Goal: Transaction & Acquisition: Purchase product/service

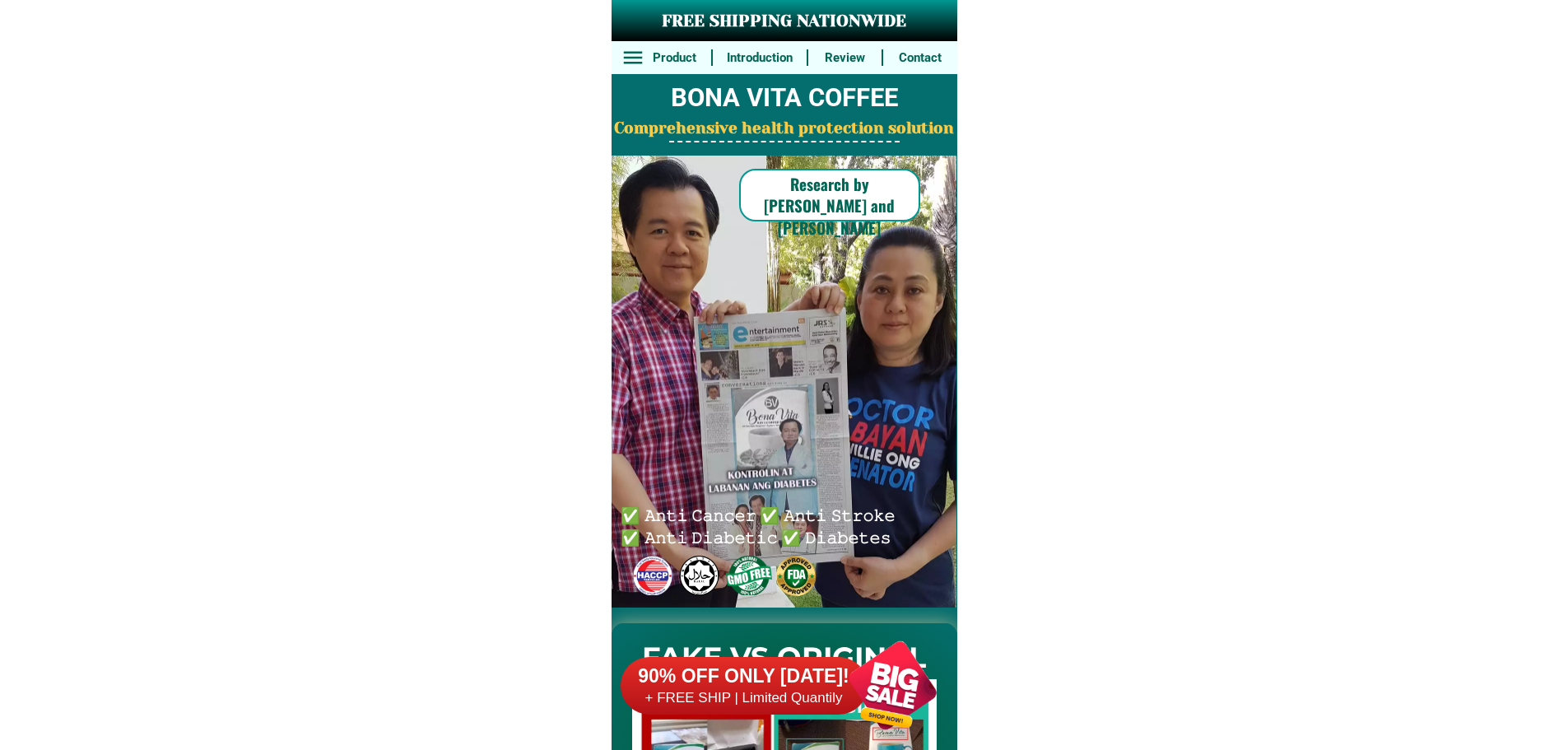
click at [819, 701] on h6 "+ FREE SHIP | Limited Quantily" at bounding box center [744, 698] width 247 height 18
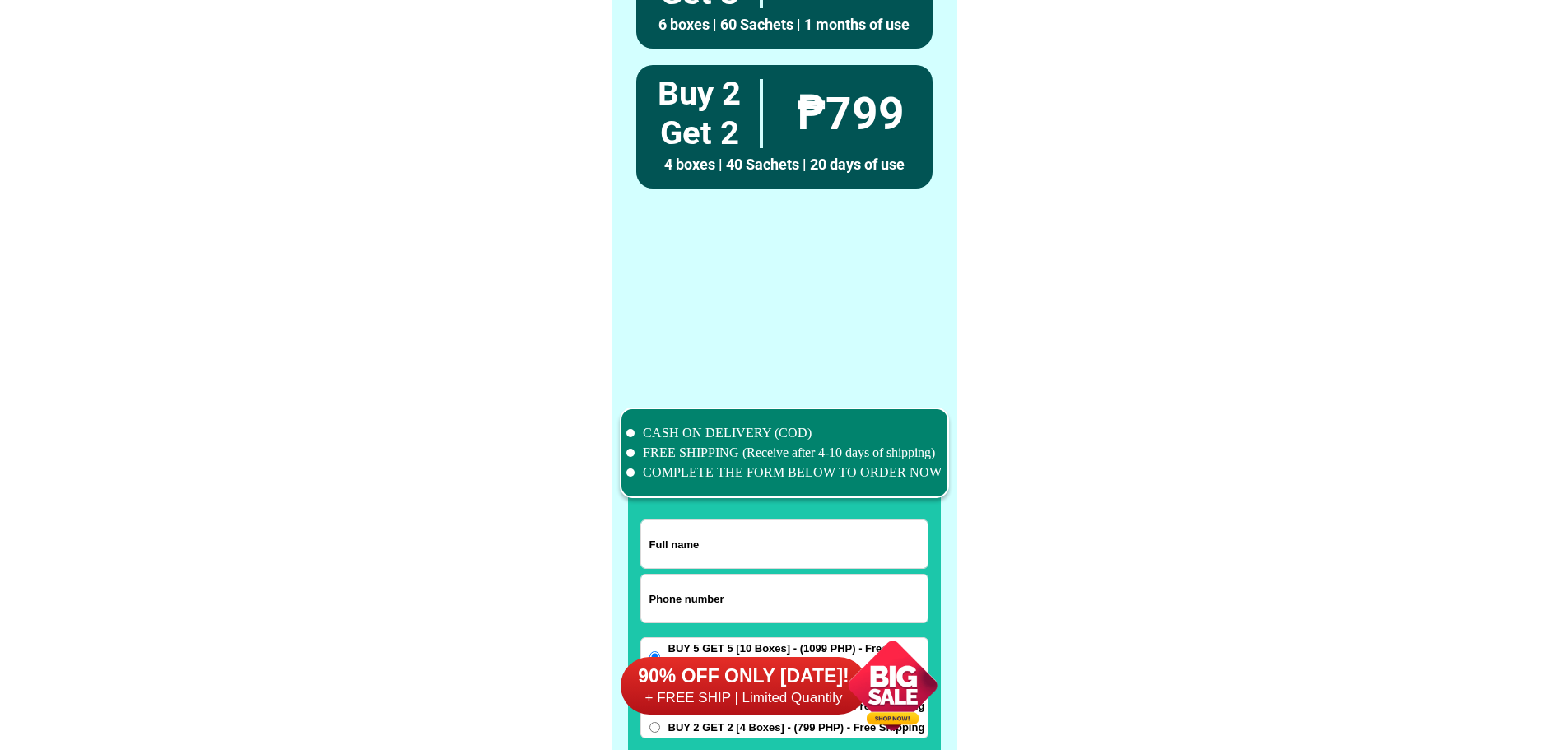
scroll to position [12794, 0]
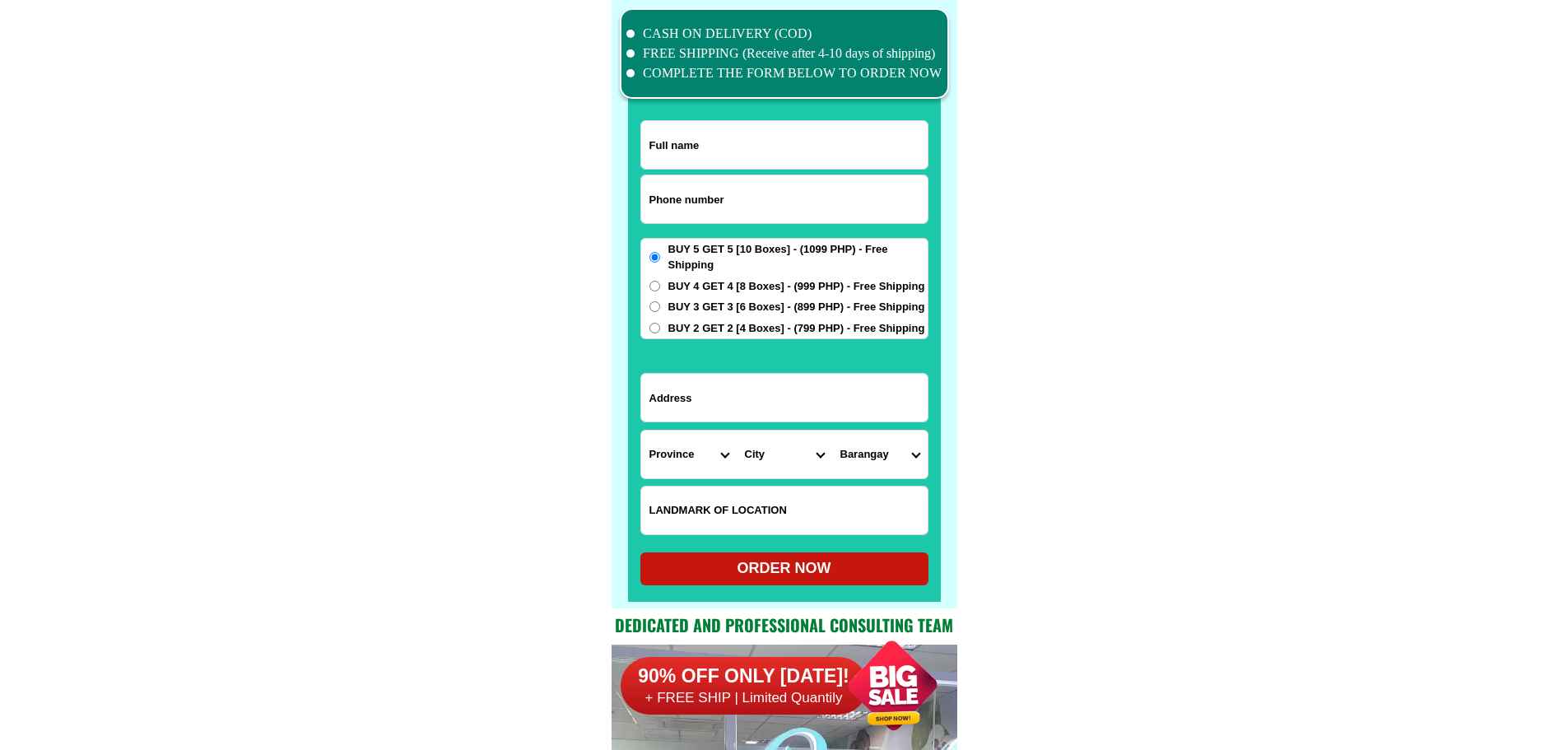
click at [773, 238] on div "BUY 5 GET 5 [10 Boxes] - (1099 PHP) - Free Shipping BUY 4 GET 4 [8 Boxes] - (99…" at bounding box center [784, 289] width 288 height 102
click at [795, 190] on input "Input phone_number" at bounding box center [785, 199] width 287 height 48
paste input "09278636306"
type input "09278636306"
click at [715, 152] on input "Input full_name" at bounding box center [785, 144] width 287 height 48
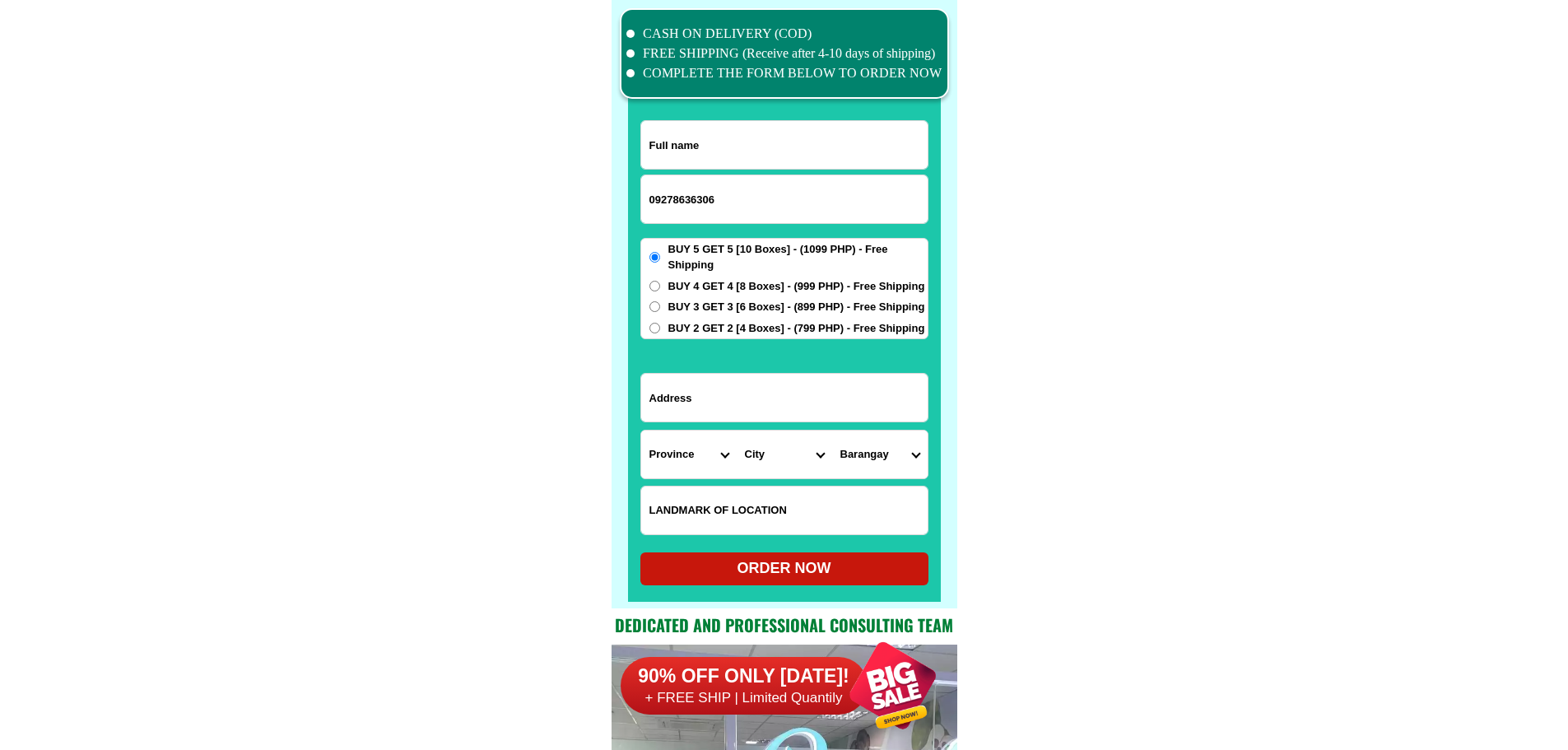
paste input "Napnap [PERSON_NAME]"
type input "Napnap [PERSON_NAME]"
click at [748, 391] on input "Input address" at bounding box center [785, 397] width 287 height 48
paste input "kailan delivery d2 [GEOGRAPHIC_DATA]"
type input "kailan delivery d2 [GEOGRAPHIC_DATA]"
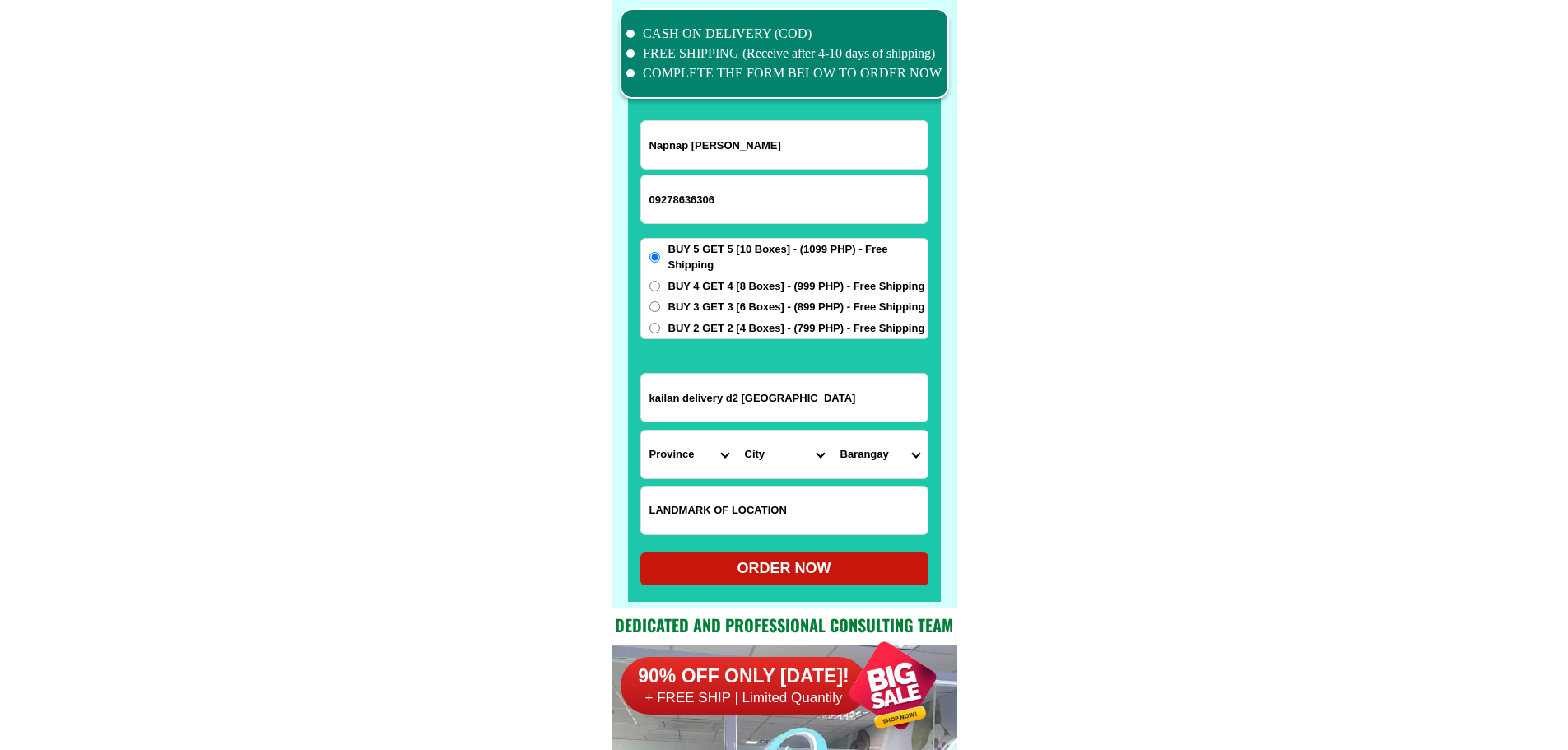
click at [711, 465] on select "Province [GEOGRAPHIC_DATA] [GEOGRAPHIC_DATA] [GEOGRAPHIC_DATA] [GEOGRAPHIC_DATA…" at bounding box center [689, 454] width 96 height 48
click at [698, 454] on select "Province [GEOGRAPHIC_DATA] [GEOGRAPHIC_DATA] [GEOGRAPHIC_DATA] [GEOGRAPHIC_DATA…" at bounding box center [689, 454] width 96 height 48
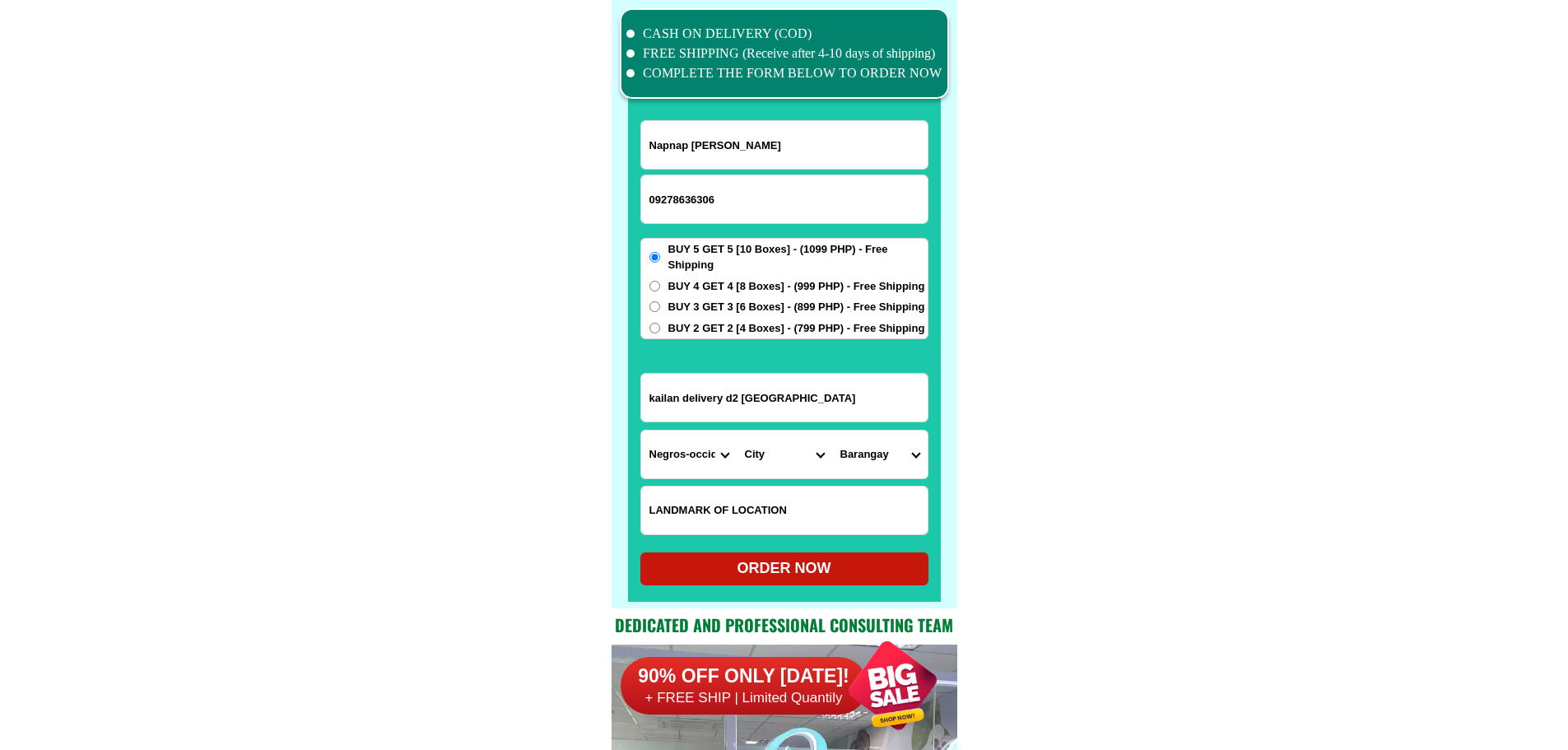
select select "63_219"
click at [800, 460] on select "City [GEOGRAPHIC_DATA]-city [GEOGRAPHIC_DATA]-city [GEOGRAPHIC_DATA] [GEOGRAPHI…" at bounding box center [784, 454] width 96 height 48
select select "63_2191611"
click at [793, 457] on select "City [GEOGRAPHIC_DATA] [GEOGRAPHIC_DATA] [GEOGRAPHIC_DATA] [GEOGRAPHIC_DATA]-ci…" at bounding box center [784, 454] width 96 height 48
click at [843, 455] on select "[GEOGRAPHIC_DATA][PERSON_NAME][GEOGRAPHIC_DATA] [GEOGRAPHIC_DATA] [GEOGRAPHIC_D…" at bounding box center [880, 454] width 96 height 48
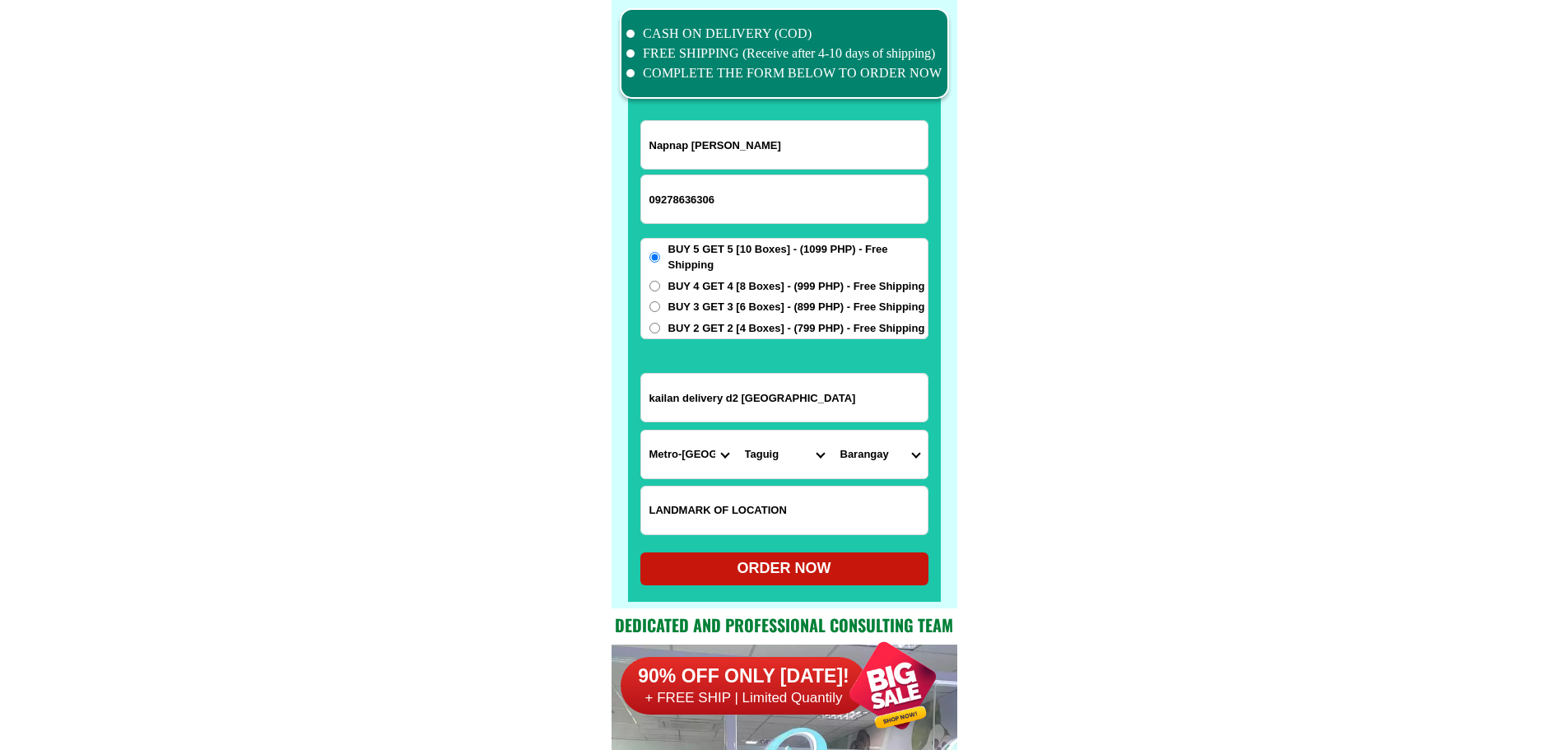
click at [843, 455] on select "[GEOGRAPHIC_DATA][PERSON_NAME][GEOGRAPHIC_DATA] [GEOGRAPHIC_DATA] [GEOGRAPHIC_D…" at bounding box center [880, 454] width 96 height 48
click at [752, 386] on input "kailan delivery d2 [GEOGRAPHIC_DATA]" at bounding box center [785, 397] width 287 height 48
drag, startPoint x: 752, startPoint y: 386, endPoint x: 914, endPoint y: 438, distance: 170.1
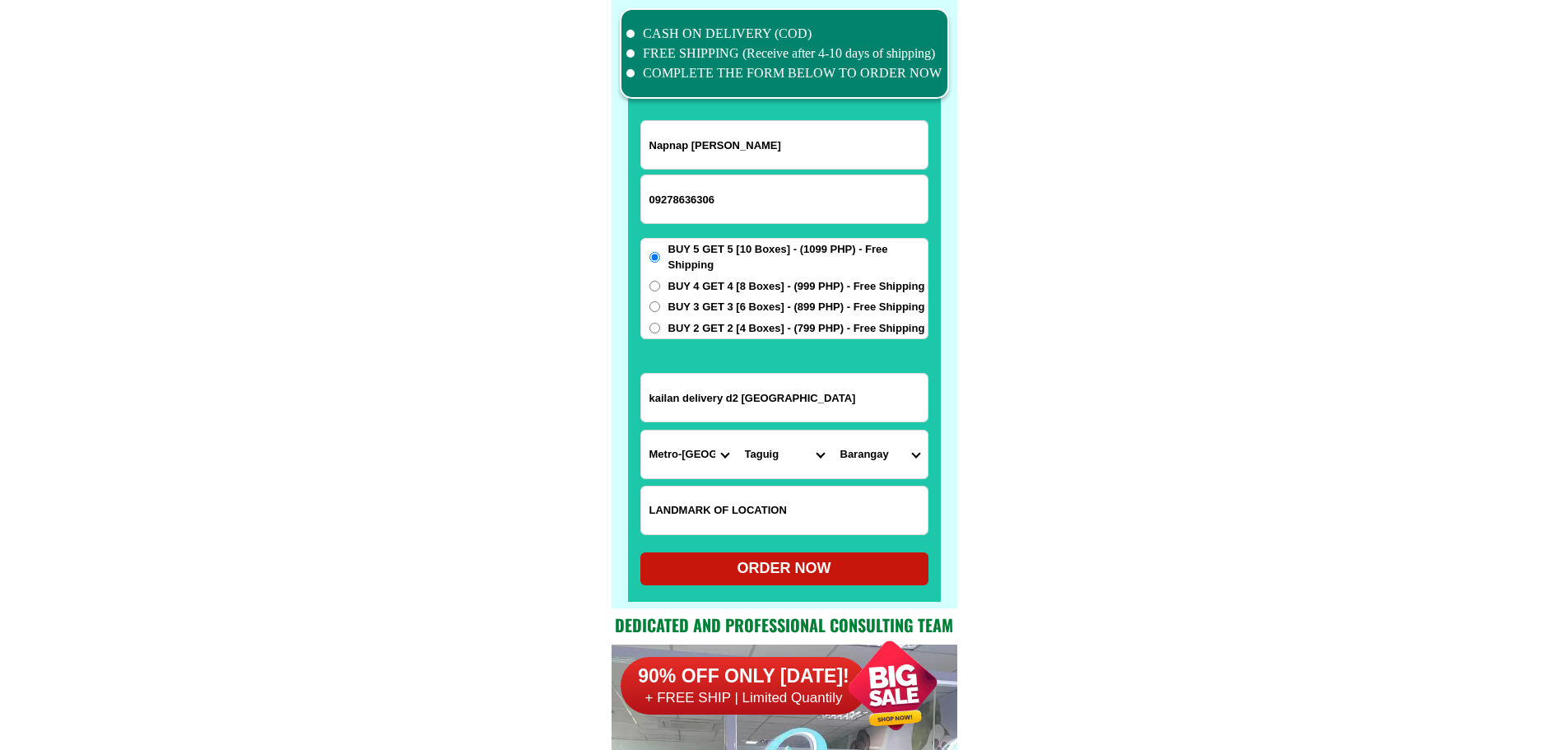
click at [914, 438] on select "[GEOGRAPHIC_DATA][PERSON_NAME][GEOGRAPHIC_DATA] [GEOGRAPHIC_DATA] [GEOGRAPHIC_D…" at bounding box center [880, 454] width 96 height 48
click at [760, 420] on input "kailan delivery d2 [GEOGRAPHIC_DATA]" at bounding box center [785, 397] width 287 height 48
click at [888, 464] on select "[GEOGRAPHIC_DATA][PERSON_NAME][GEOGRAPHIC_DATA] [GEOGRAPHIC_DATA] [GEOGRAPHIC_D…" at bounding box center [880, 454] width 96 height 48
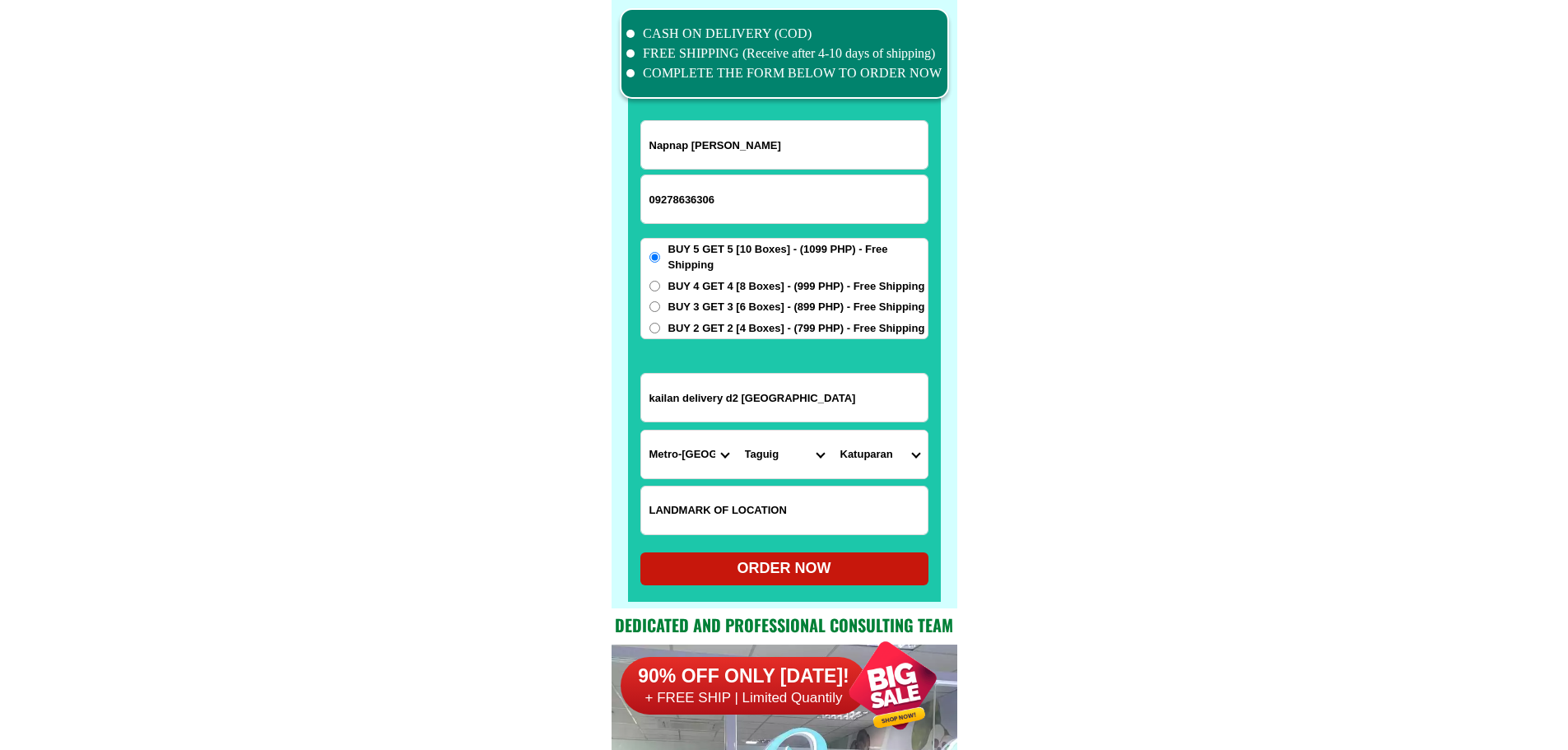
select select "63_21916113316"
click at [832, 430] on select "[GEOGRAPHIC_DATA][PERSON_NAME][GEOGRAPHIC_DATA] [GEOGRAPHIC_DATA] [GEOGRAPHIC_D…" at bounding box center [880, 454] width 96 height 48
click at [778, 565] on div "ORDER NOW" at bounding box center [784, 568] width 288 height 22
radio input "true"
